Goal: Transaction & Acquisition: Purchase product/service

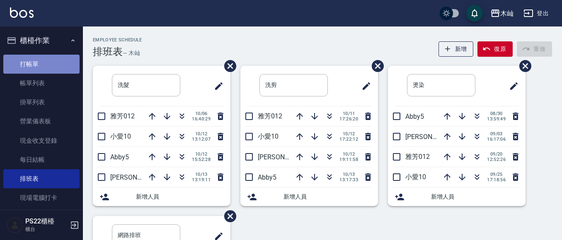
click at [46, 68] on link "打帳單" at bounding box center [41, 64] width 76 height 19
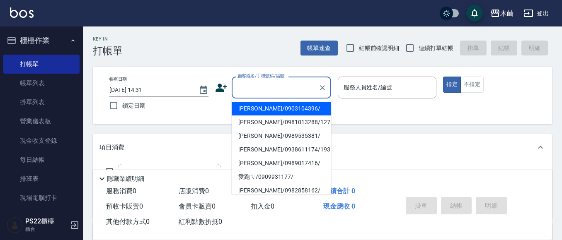
click at [257, 90] on input "顧客姓名/手機號碼/編號" at bounding box center [275, 87] width 80 height 15
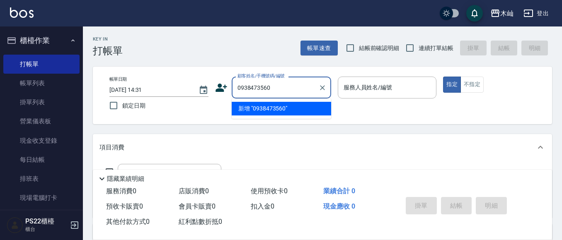
type input "0938473560"
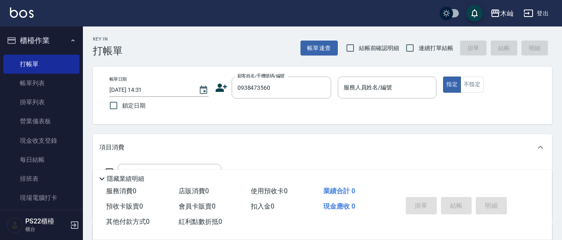
click at [219, 92] on icon at bounding box center [222, 88] width 12 height 8
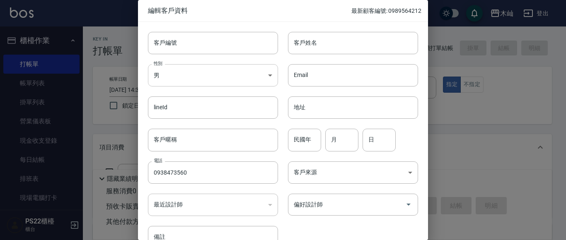
click at [234, 72] on body "木屾 登出 櫃檯作業 打帳單 帳單列表 掛單列表 營業儀表板 現金收支登錄 每日結帳 排班表 現場電腦打卡 預約管理 預約管理 單日預約紀錄 單週預約紀錄 報…" at bounding box center [283, 202] width 566 height 404
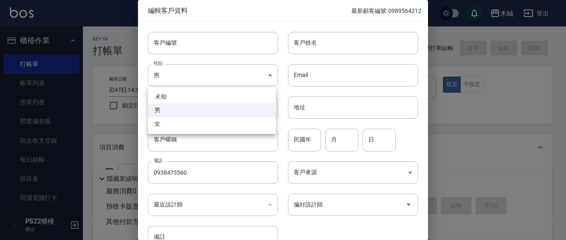
click at [214, 126] on li "女" at bounding box center [212, 124] width 128 height 14
type input "[DEMOGRAPHIC_DATA]"
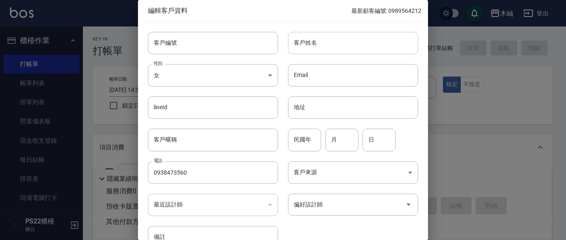
click at [317, 43] on input "客戶姓名" at bounding box center [353, 43] width 130 height 22
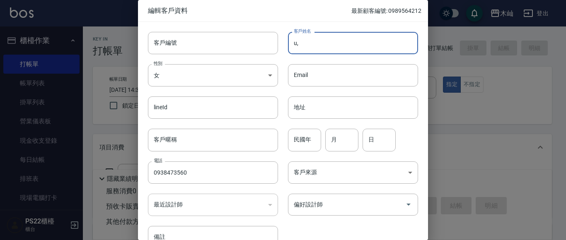
type input "u"
click at [296, 43] on input "業宇文" at bounding box center [353, 43] width 130 height 22
type input "[PERSON_NAME]"
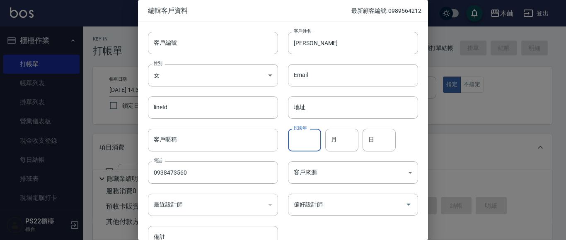
click at [296, 147] on input "民國年" at bounding box center [304, 140] width 33 height 22
type input "86"
type input "12"
type input "08"
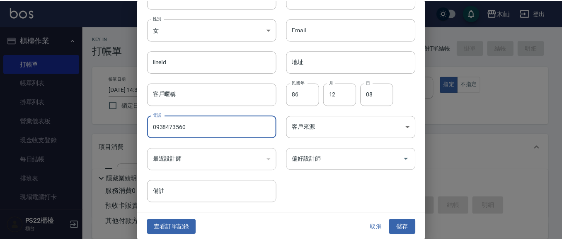
scroll to position [47, 0]
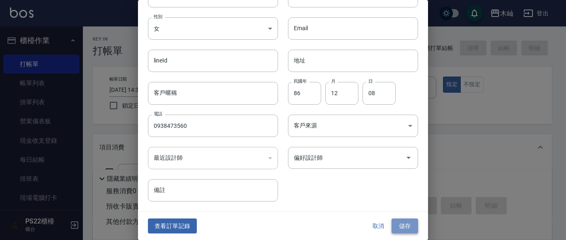
click at [400, 225] on button "儲存" at bounding box center [405, 226] width 27 height 15
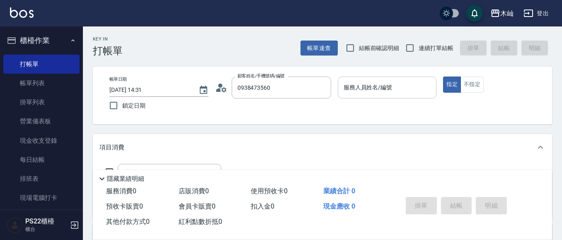
click at [408, 81] on input "服務人員姓名/編號" at bounding box center [388, 87] width 92 height 15
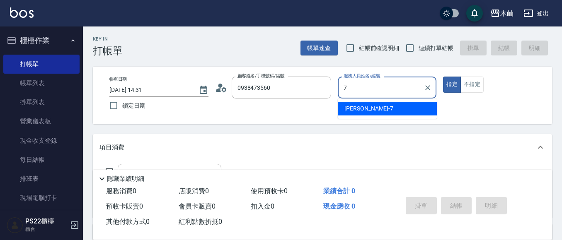
type input "[PERSON_NAME]-7"
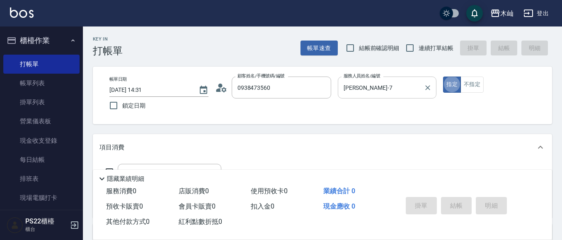
type button "true"
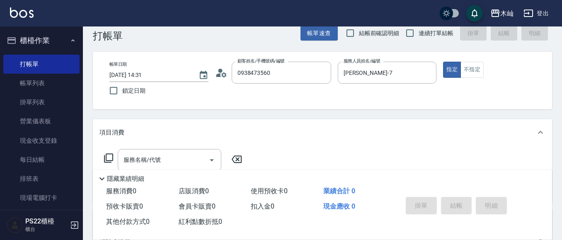
scroll to position [41, 0]
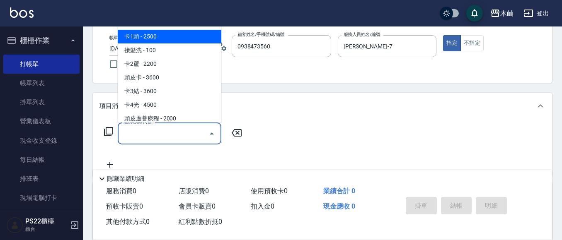
click at [171, 136] on input "服務名稱/代號" at bounding box center [163, 133] width 84 height 15
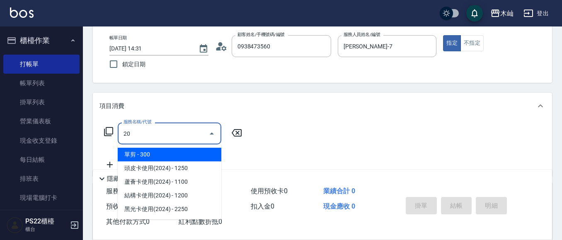
type input "202"
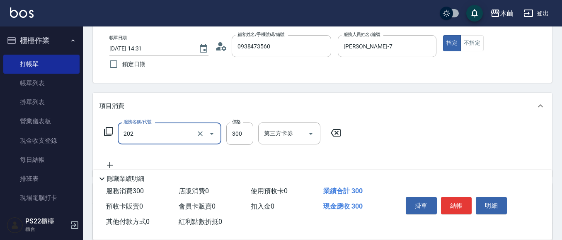
click at [190, 140] on input "202" at bounding box center [157, 133] width 73 height 15
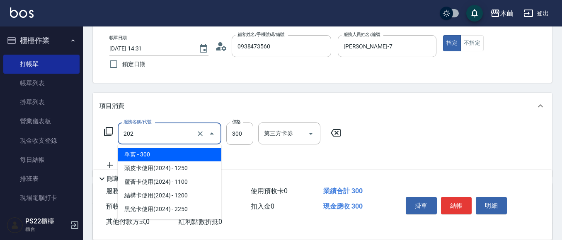
drag, startPoint x: 184, startPoint y: 140, endPoint x: 118, endPoint y: 135, distance: 66.9
click at [118, 135] on div "202 服務名稱/代號" at bounding box center [170, 134] width 104 height 22
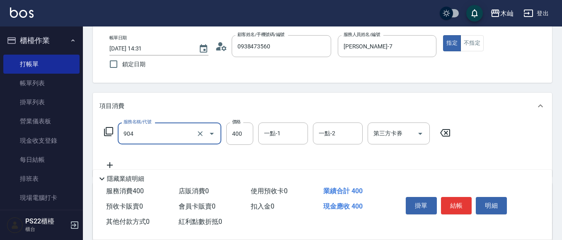
type input "精油洗+瞬護(904)"
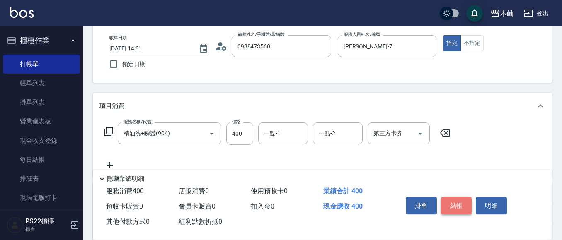
click at [448, 199] on button "結帳" at bounding box center [456, 205] width 31 height 17
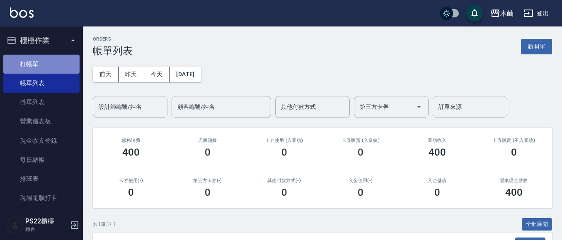
click at [58, 63] on link "打帳單" at bounding box center [41, 64] width 76 height 19
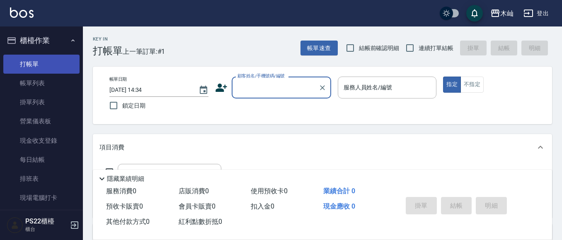
click at [51, 67] on link "打帳單" at bounding box center [41, 64] width 76 height 19
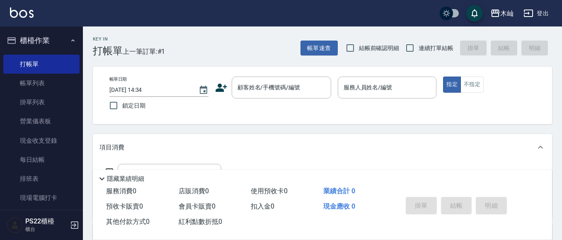
click at [219, 89] on icon at bounding box center [222, 88] width 12 height 8
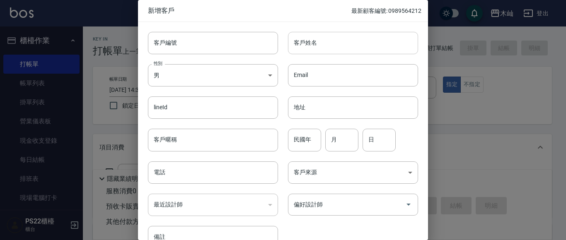
click at [317, 43] on input "客戶姓名" at bounding box center [353, 43] width 130 height 22
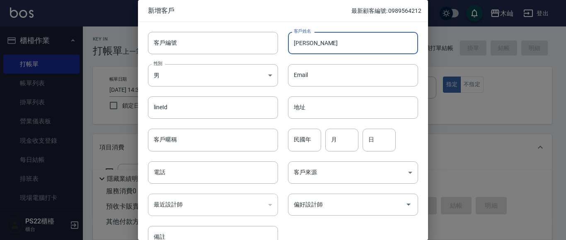
type input "[PERSON_NAME]"
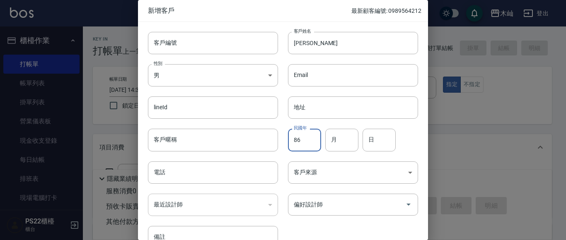
type input "86"
type input "12"
type input "08"
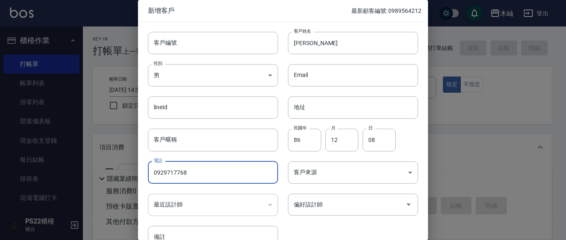
type input "0929717768"
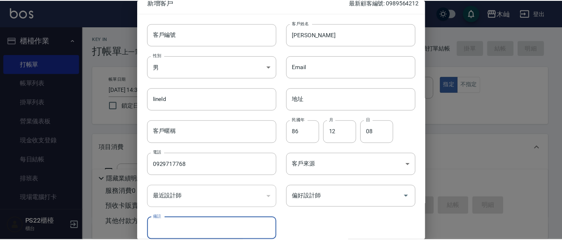
scroll to position [47, 0]
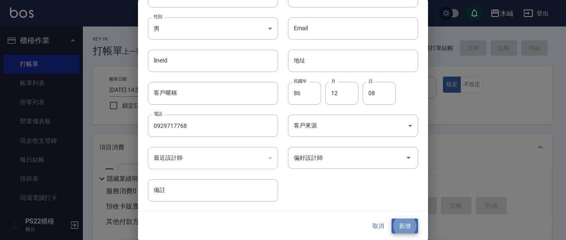
click at [392, 219] on button "新增" at bounding box center [405, 226] width 27 height 15
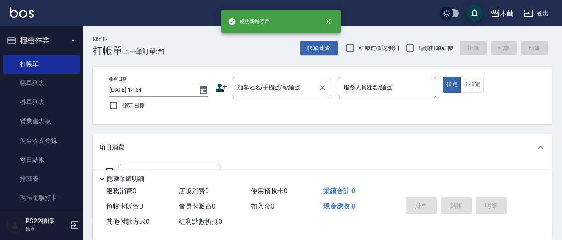
click at [262, 88] on input "顧客姓名/手機號碼/編號" at bounding box center [275, 87] width 80 height 15
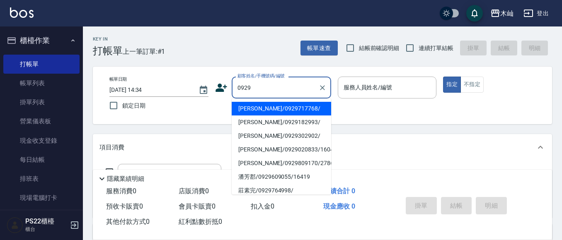
click at [250, 112] on li "[PERSON_NAME]/0929717768/" at bounding box center [281, 109] width 99 height 14
type input "[PERSON_NAME]/0929717768/"
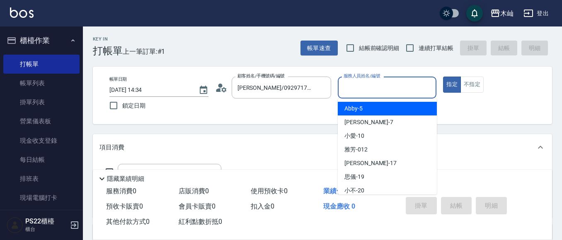
click at [365, 82] on input "服務人員姓名/編號" at bounding box center [388, 87] width 92 height 15
click at [356, 108] on span "Abby -5" at bounding box center [353, 108] width 18 height 9
type input "Abby-5"
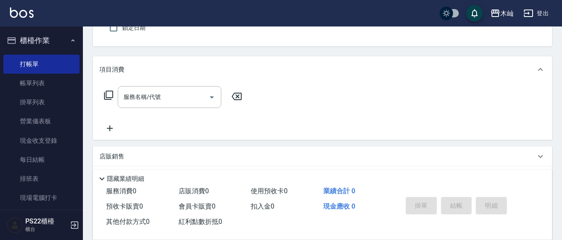
scroll to position [83, 0]
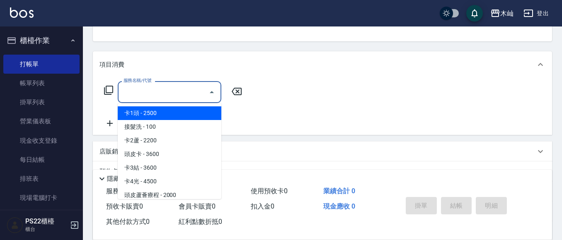
click at [187, 92] on input "服務名稱/代號" at bounding box center [163, 92] width 84 height 15
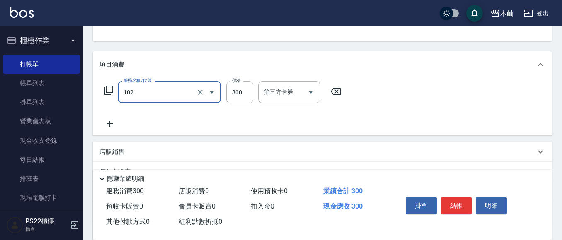
type input "精油洗髮(102)"
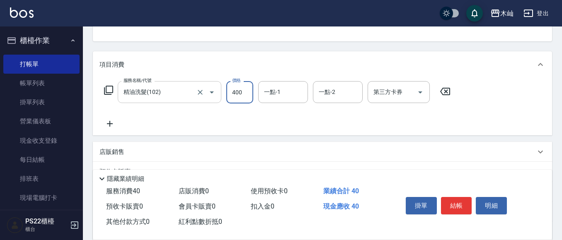
type input "400"
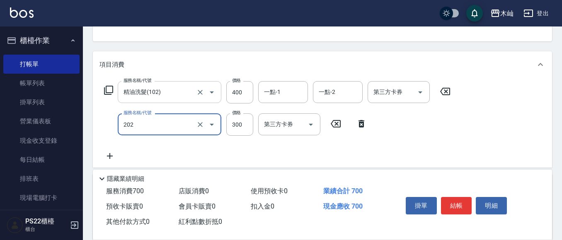
type input "單剪(202)"
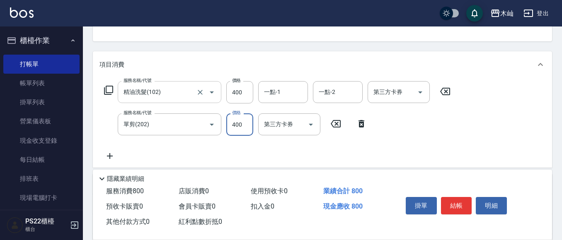
type input "400"
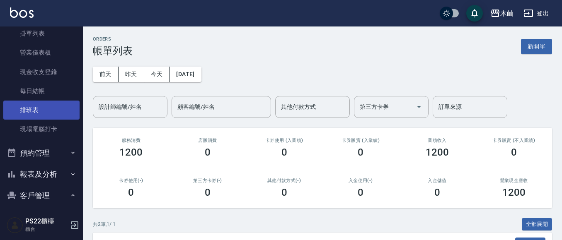
scroll to position [83, 0]
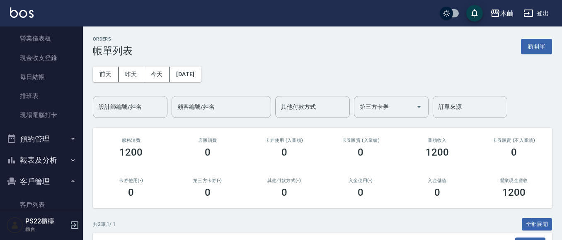
click at [42, 160] on button "報表及分析" at bounding box center [41, 161] width 76 height 22
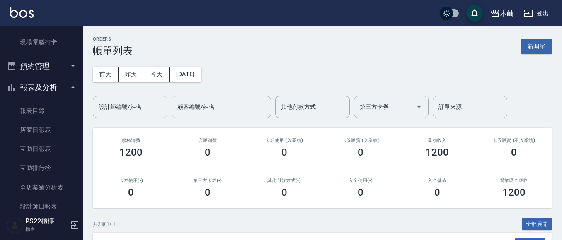
scroll to position [166, 0]
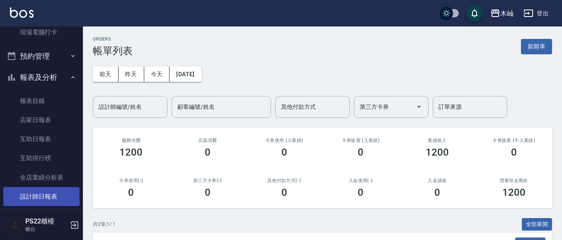
click at [46, 191] on link "設計師日報表" at bounding box center [41, 196] width 76 height 19
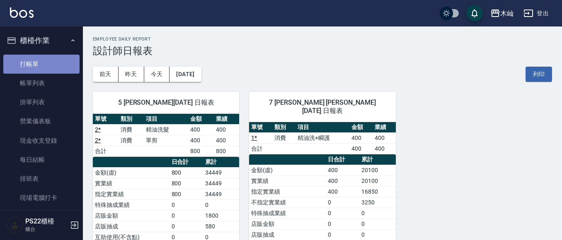
click at [50, 59] on link "打帳單" at bounding box center [41, 64] width 76 height 19
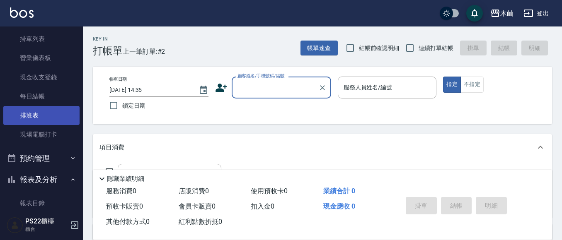
scroll to position [83, 0]
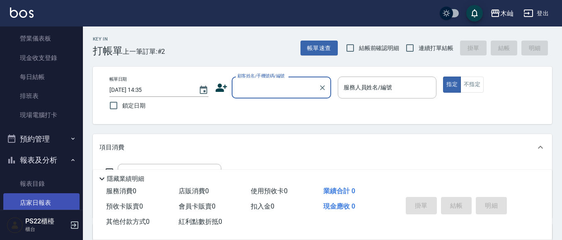
click at [54, 196] on link "店家日報表" at bounding box center [41, 203] width 76 height 19
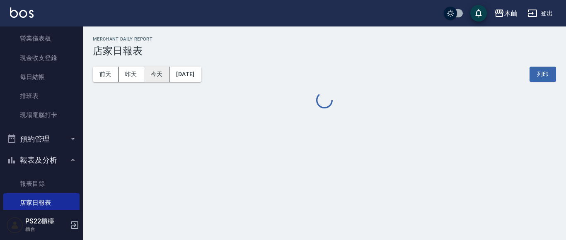
click at [200, 78] on button "[DATE]" at bounding box center [185, 74] width 31 height 15
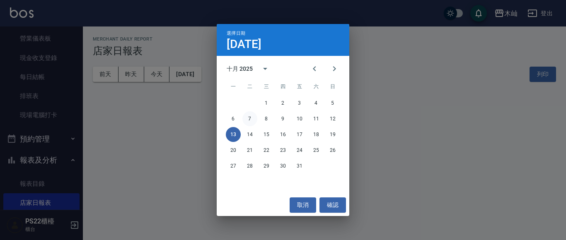
click at [251, 120] on button "7" at bounding box center [249, 118] width 15 height 15
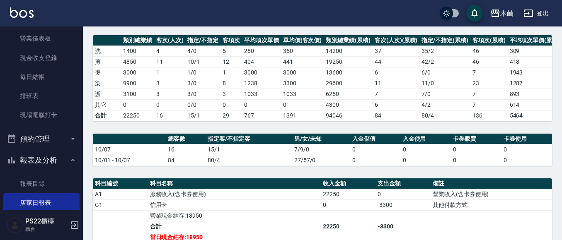
scroll to position [124, 0]
